Goal: Navigation & Orientation: Understand site structure

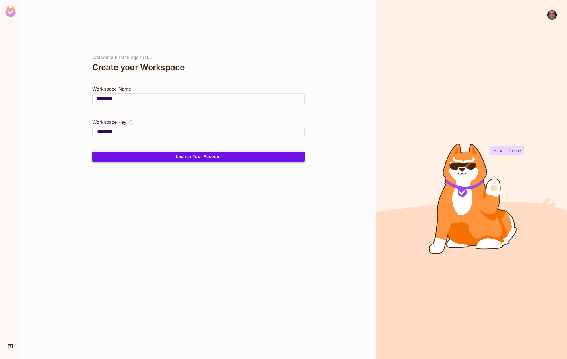
click at [190, 157] on button "Launch Your Account" at bounding box center [198, 156] width 212 height 10
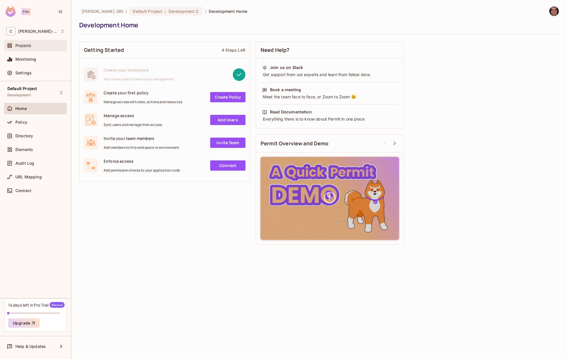
click at [35, 49] on div "Projects" at bounding box center [35, 45] width 58 height 7
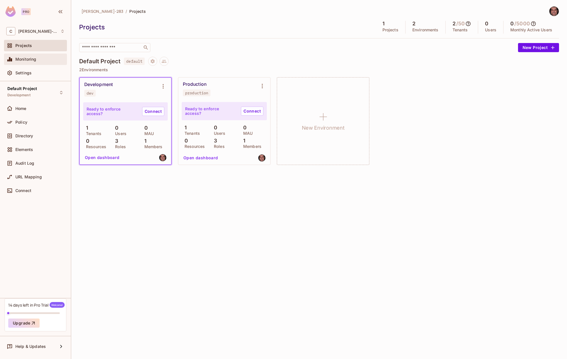
click at [35, 61] on span "Monitoring" at bounding box center [25, 59] width 21 height 5
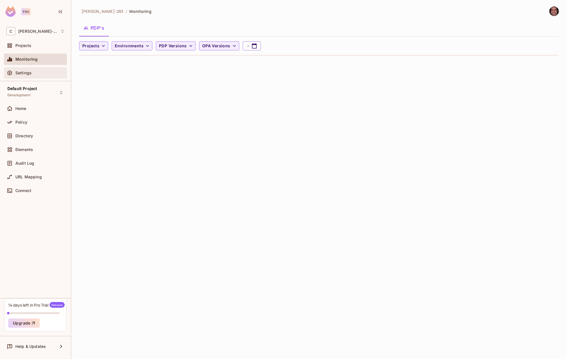
click at [35, 72] on div "Settings" at bounding box center [39, 73] width 49 height 5
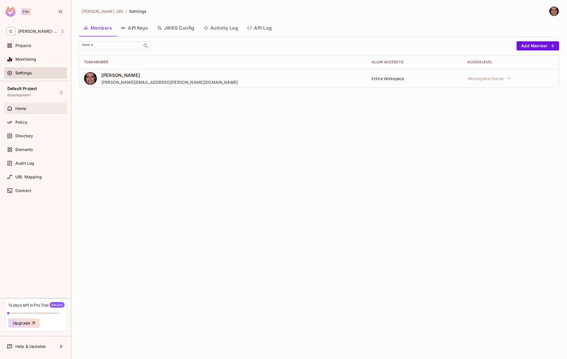
click at [36, 108] on div "Home" at bounding box center [39, 108] width 49 height 5
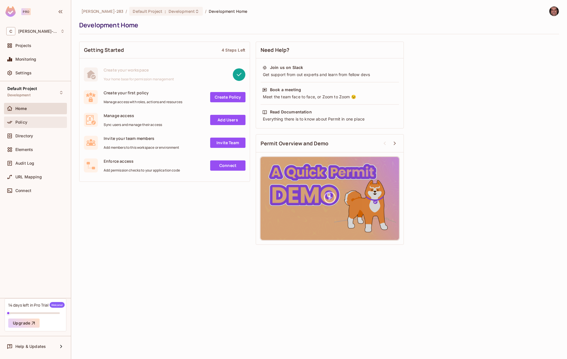
click at [32, 122] on div "Policy" at bounding box center [39, 122] width 49 height 5
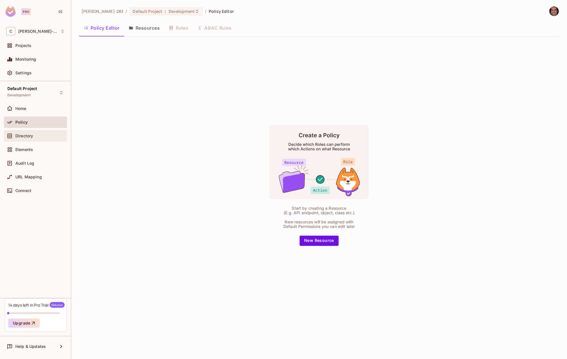
click at [38, 137] on div "Directory" at bounding box center [39, 135] width 49 height 5
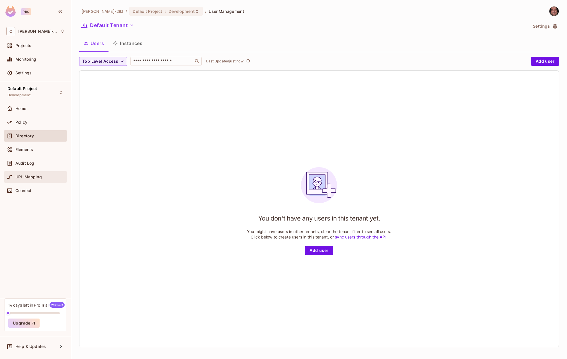
click at [44, 177] on div "URL Mapping" at bounding box center [39, 176] width 49 height 5
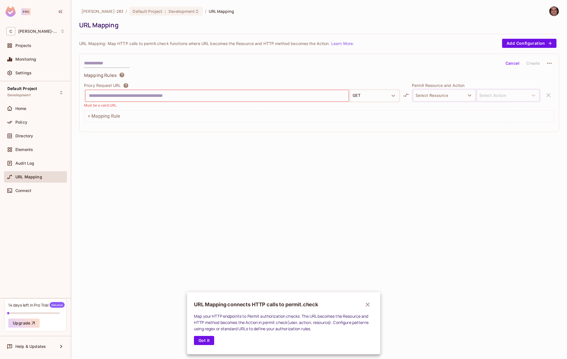
click at [27, 191] on div at bounding box center [283, 179] width 567 height 359
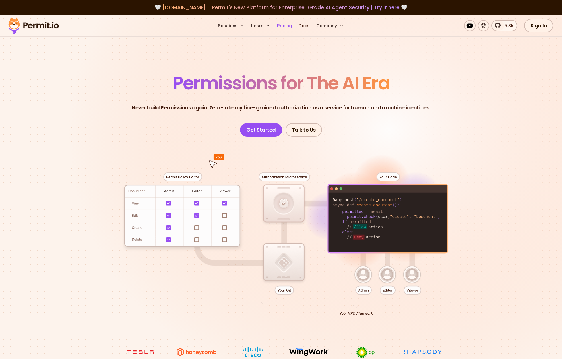
click at [287, 26] on link "Pricing" at bounding box center [284, 25] width 19 height 11
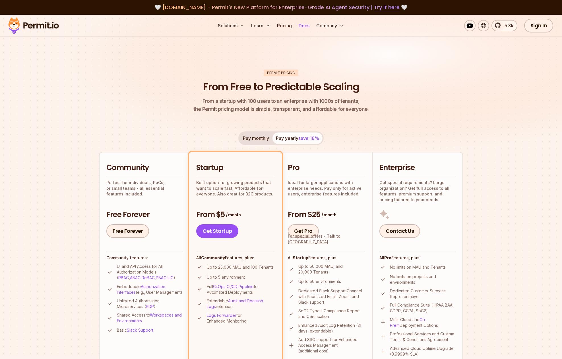
click at [306, 26] on link "Docs" at bounding box center [304, 25] width 15 height 11
